Goal: Information Seeking & Learning: Learn about a topic

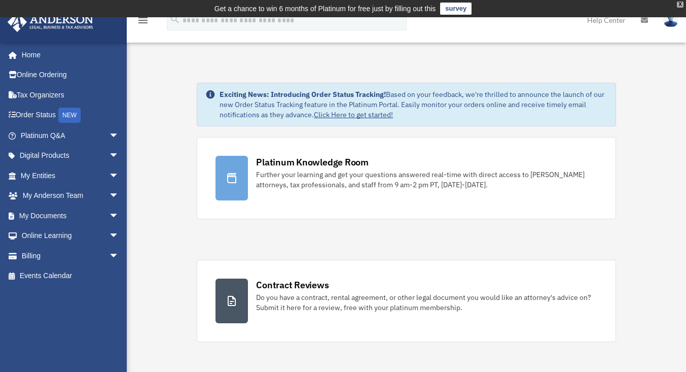
click at [680, 4] on div "X" at bounding box center [680, 5] width 7 height 6
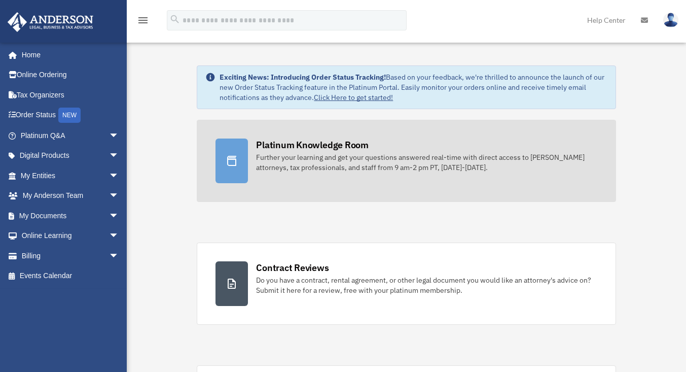
click at [332, 146] on div "Platinum Knowledge Room" at bounding box center [312, 144] width 113 height 13
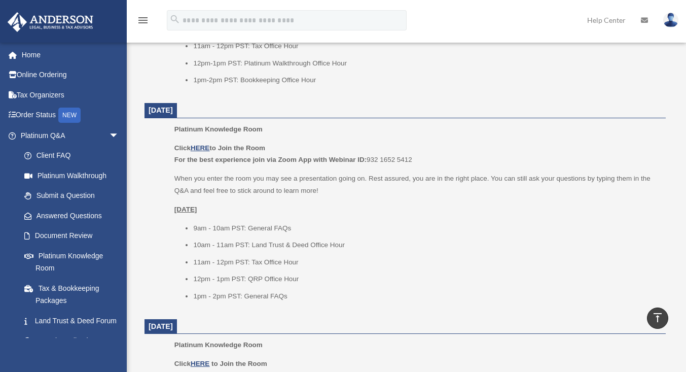
scroll to position [582, 0]
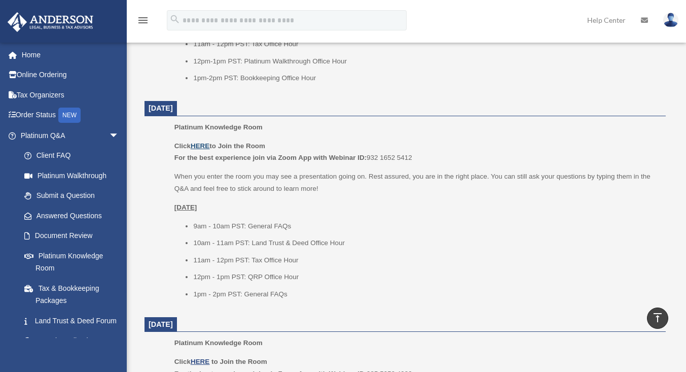
click at [205, 144] on u "HERE" at bounding box center [200, 146] width 19 height 8
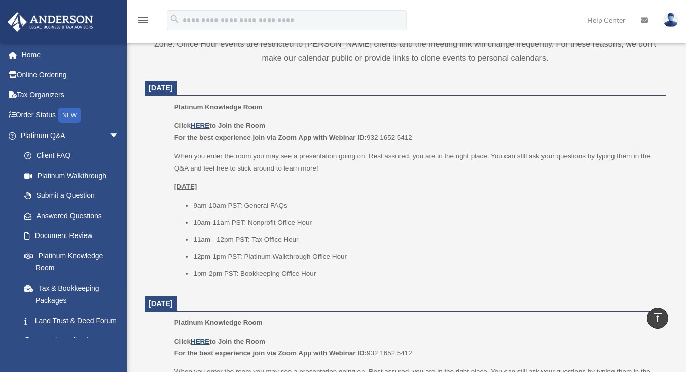
scroll to position [387, 0]
click at [205, 123] on u "HERE" at bounding box center [200, 126] width 19 height 8
